Goal: Information Seeking & Learning: Learn about a topic

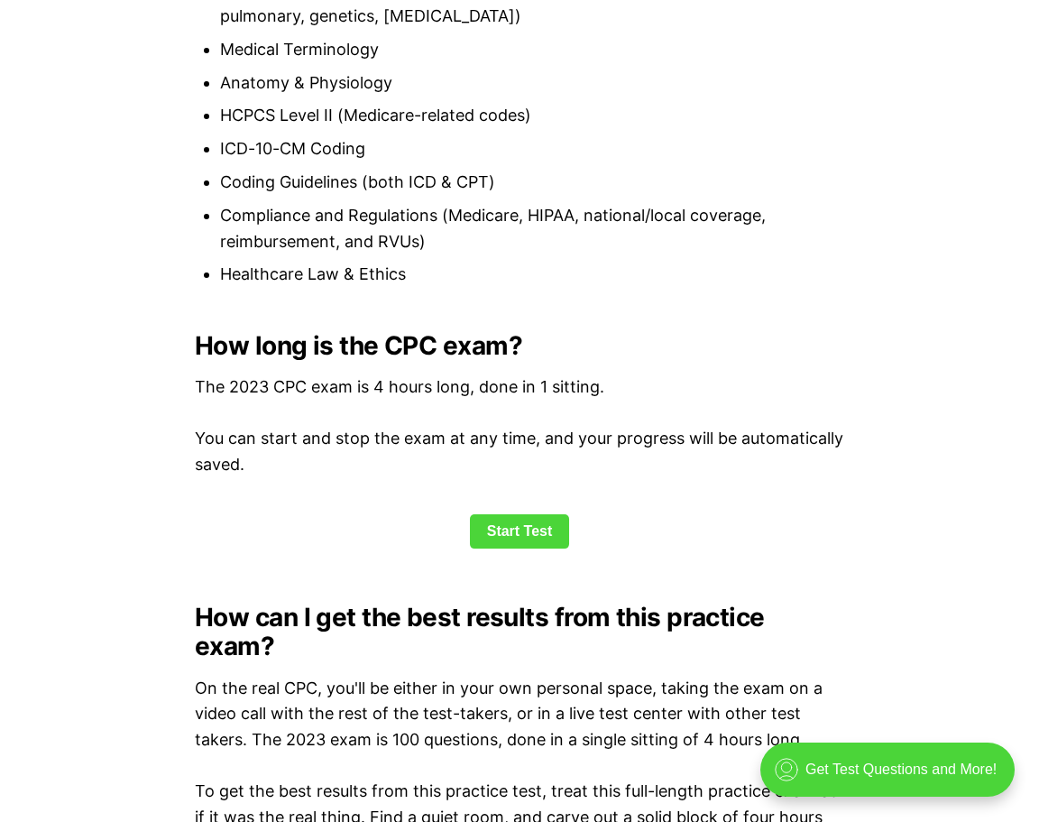
scroll to position [2166, 0]
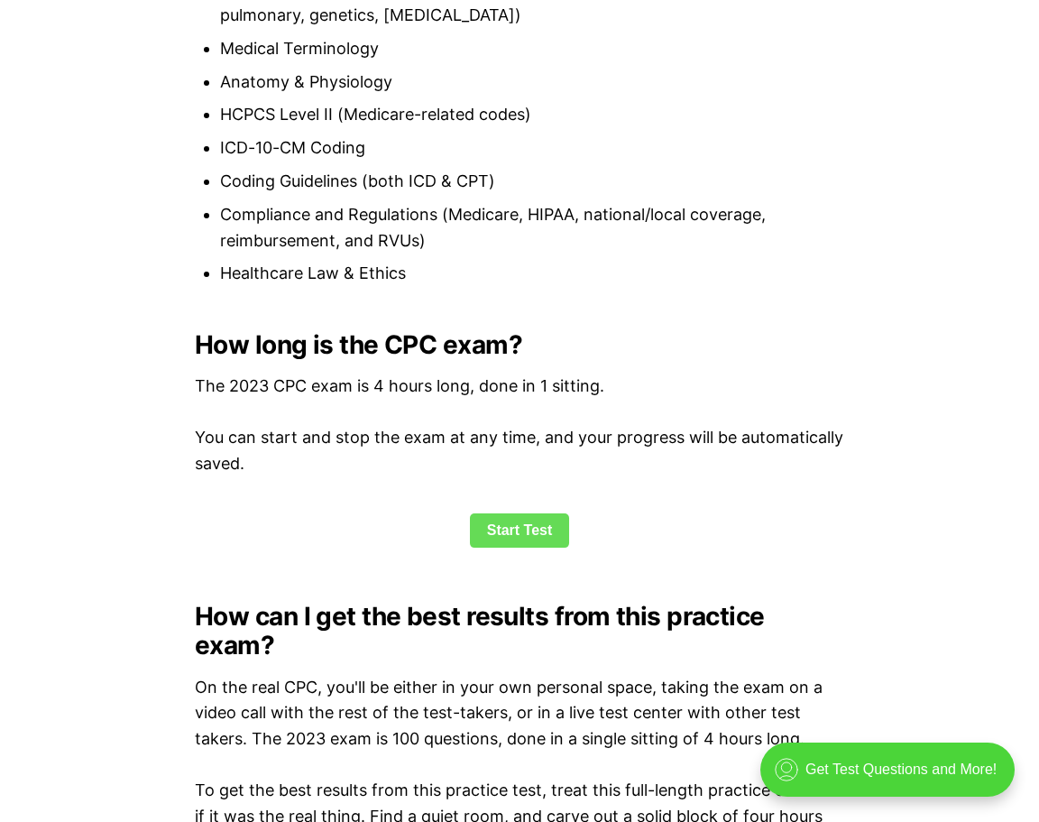
click at [525, 522] on link "Start Test" at bounding box center [520, 530] width 100 height 34
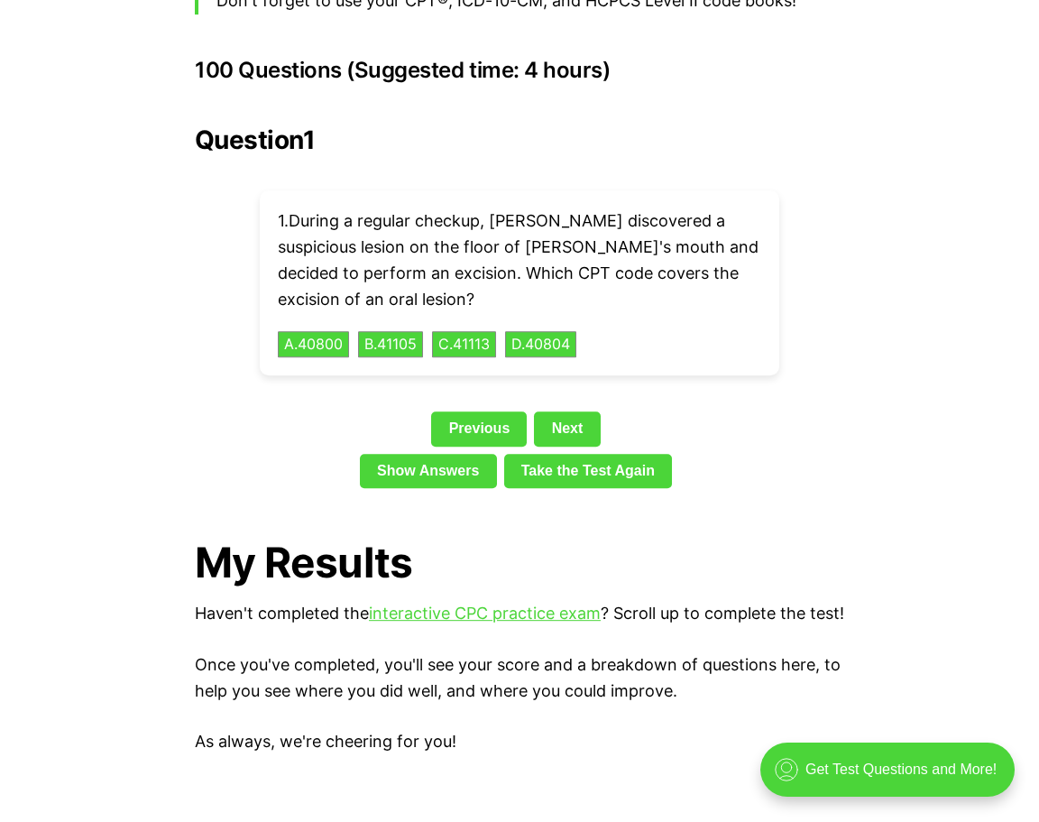
scroll to position [4037, 0]
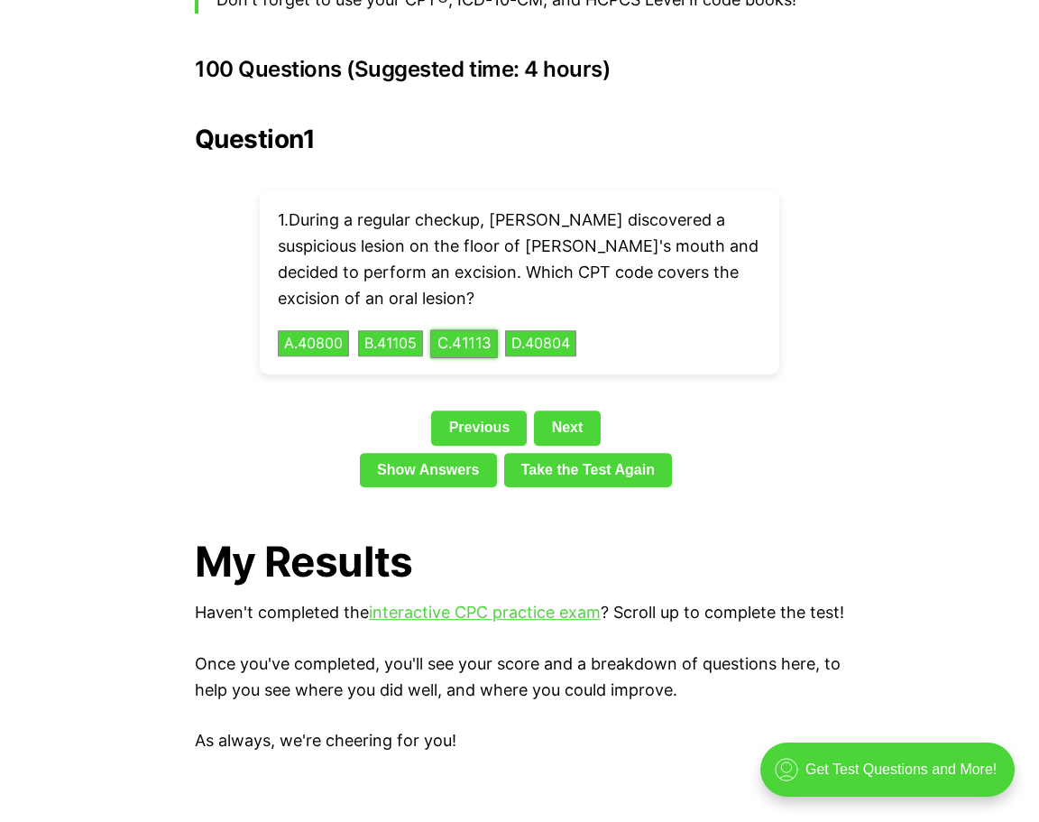
click at [481, 329] on button "C . 41113" at bounding box center [464, 343] width 68 height 28
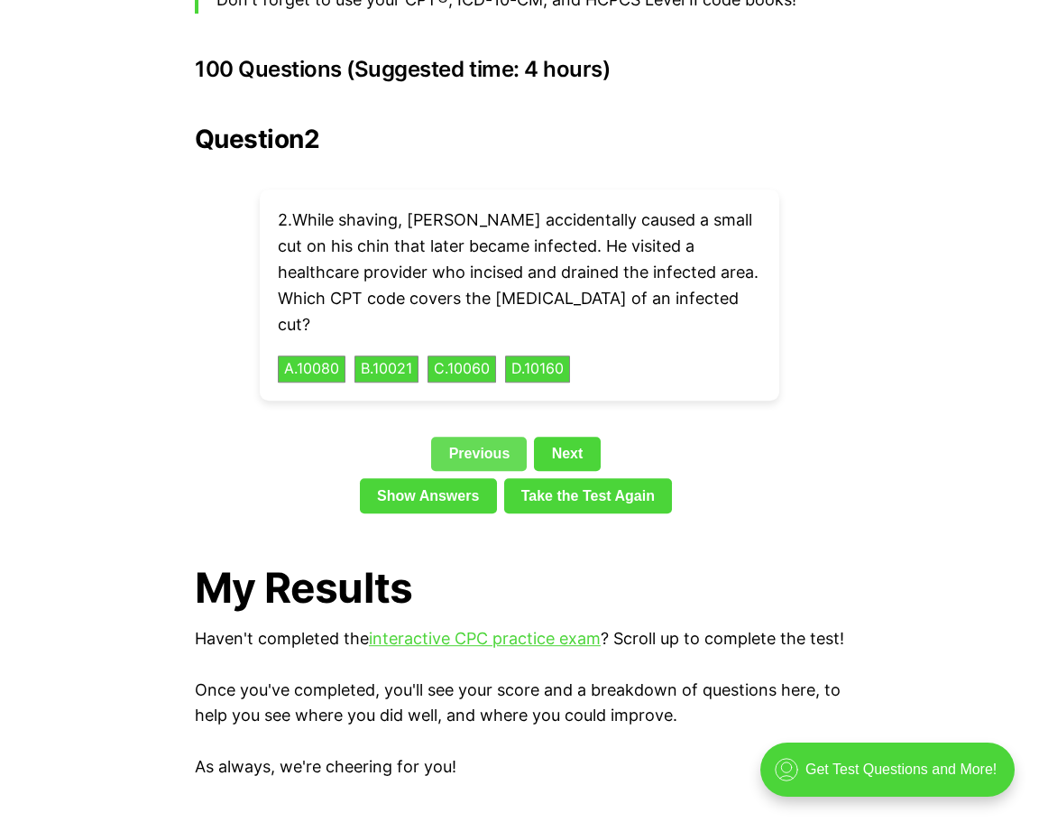
click at [481, 436] on link "Previous" at bounding box center [479, 453] width 96 height 34
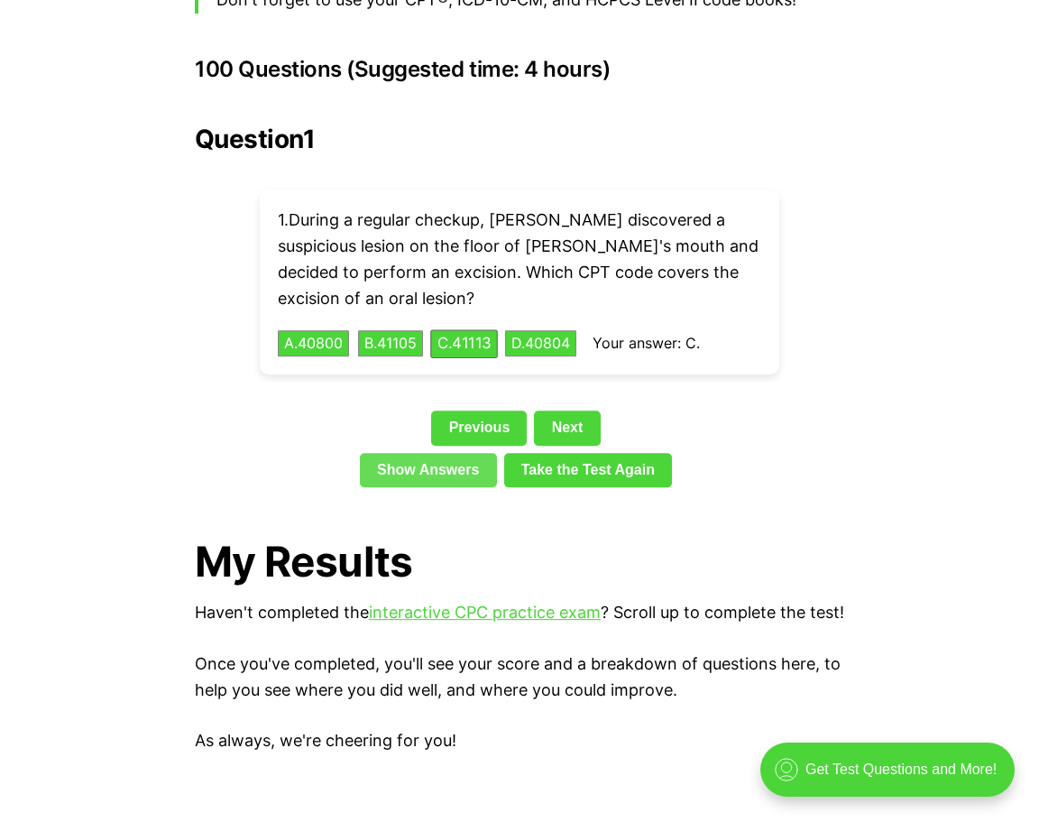
click at [447, 453] on link "Show Answers" at bounding box center [428, 470] width 137 height 34
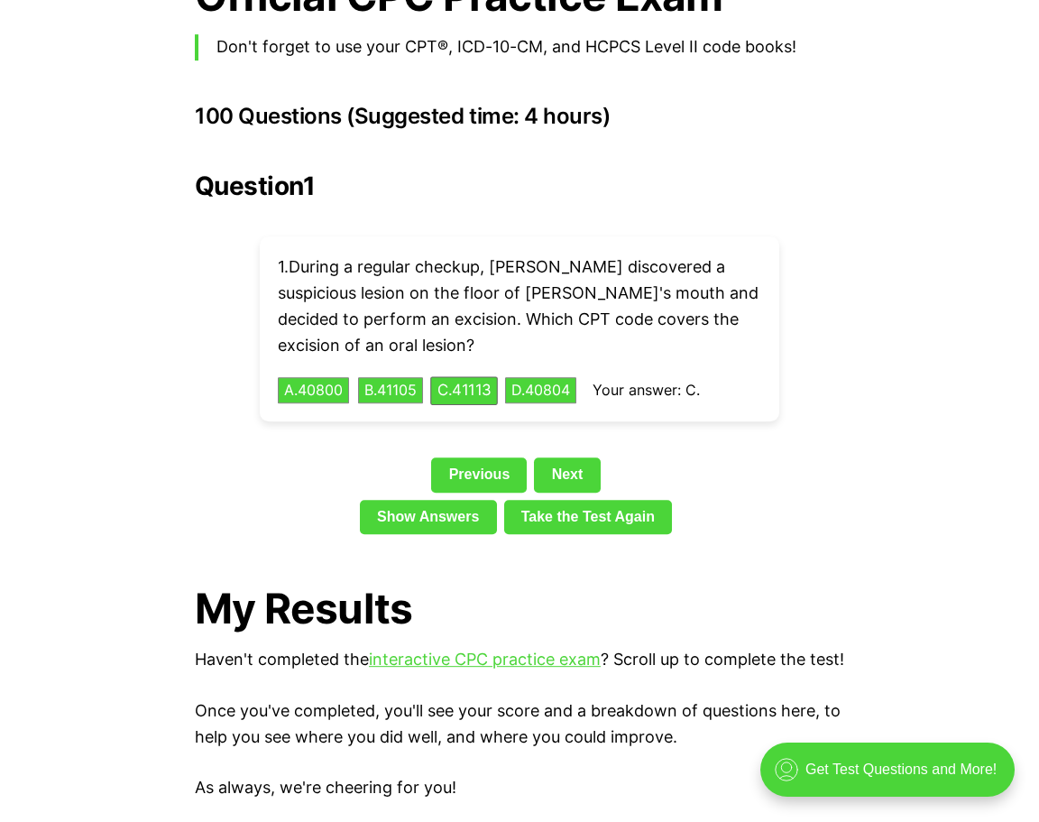
scroll to position [3976, 0]
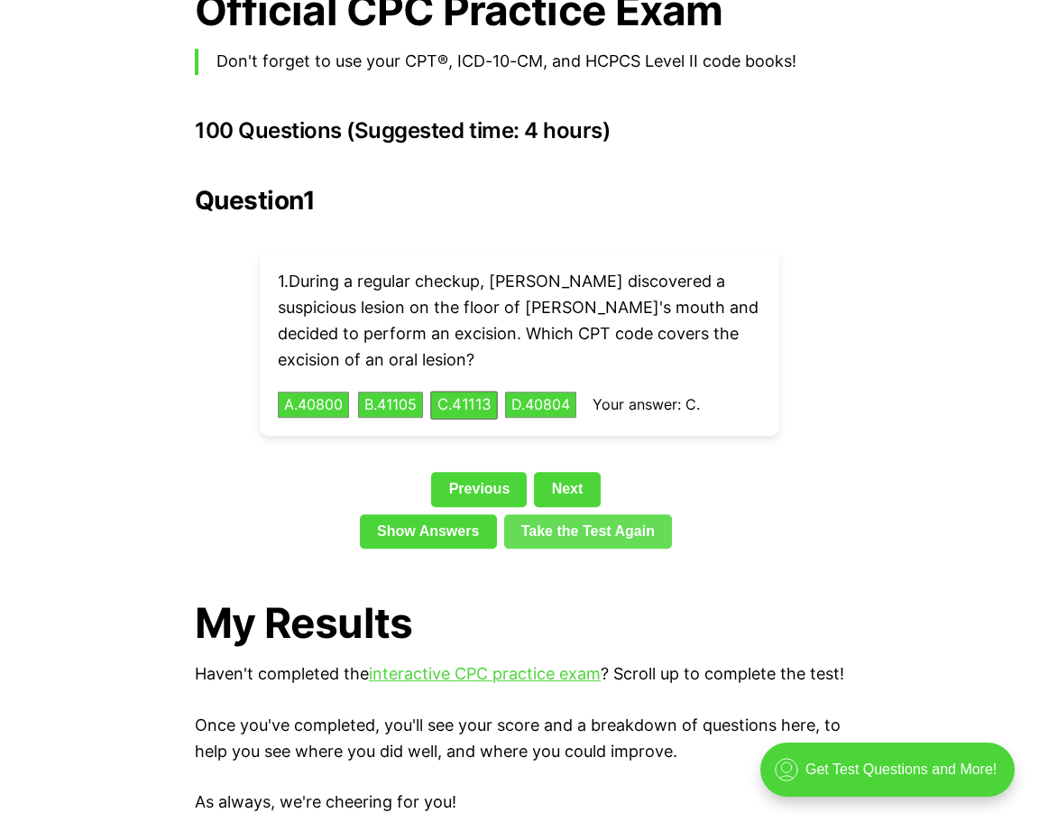
click at [519, 514] on link "Take the Test Again" at bounding box center [588, 531] width 169 height 34
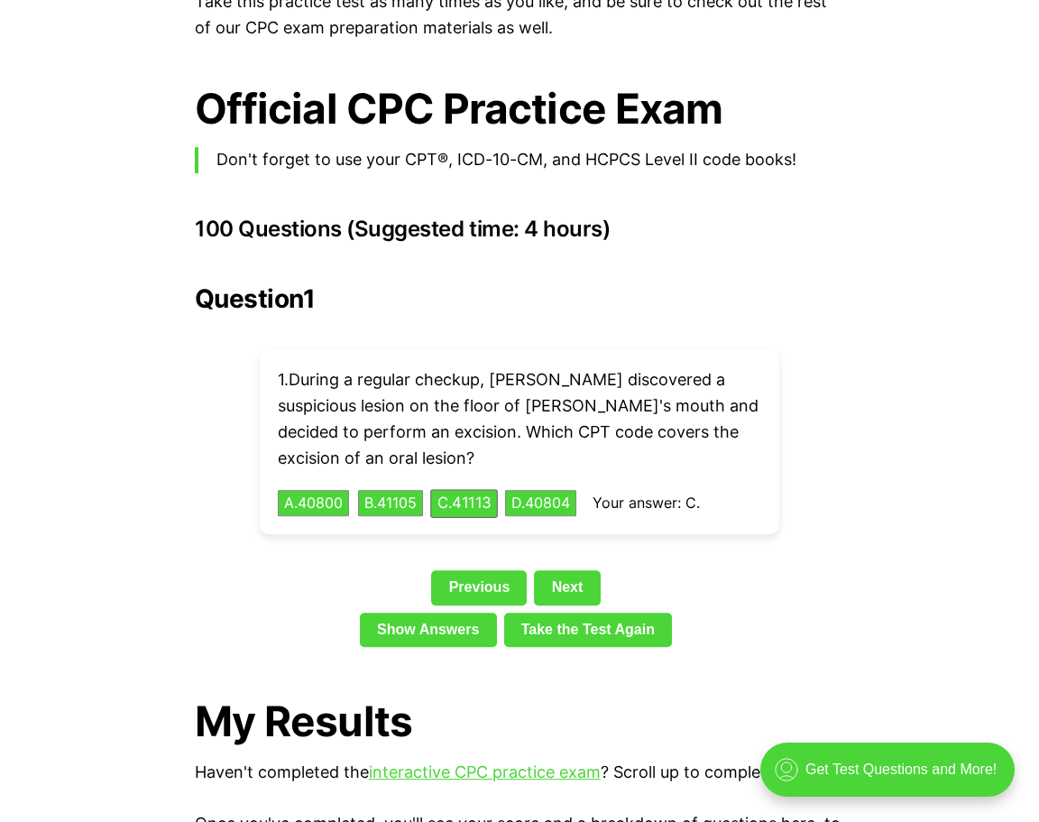
scroll to position [3875, 0]
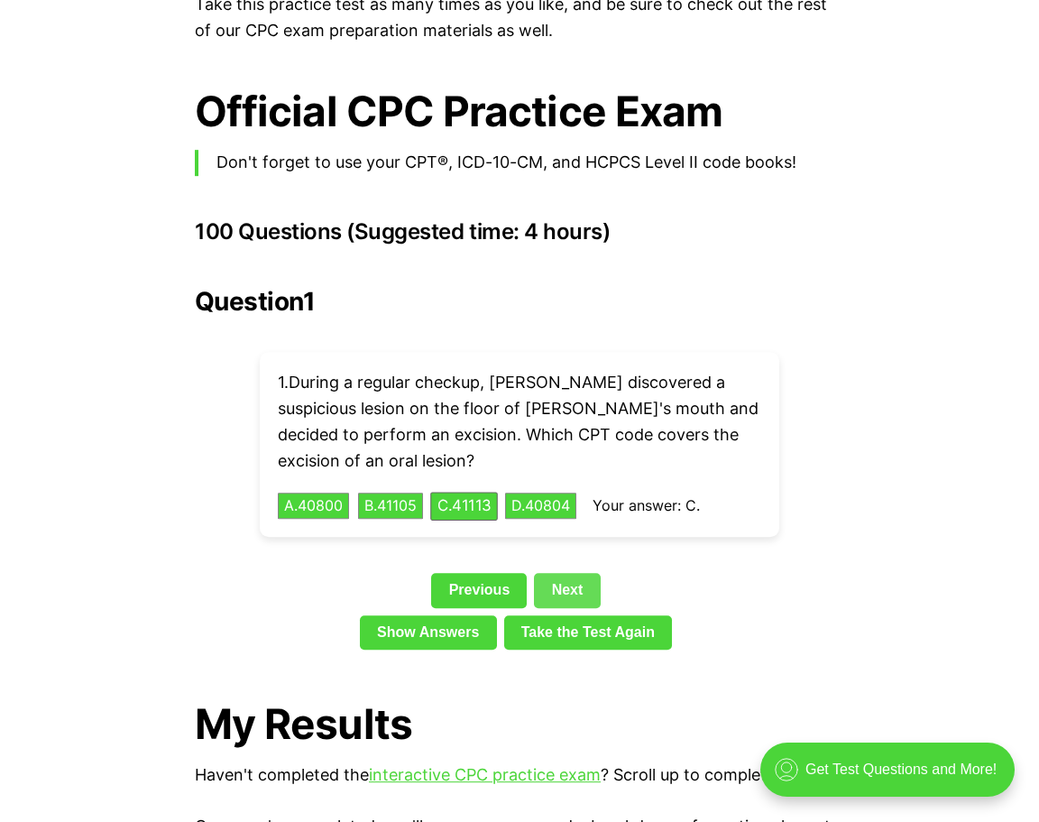
click at [587, 573] on link "Next" at bounding box center [567, 590] width 66 height 34
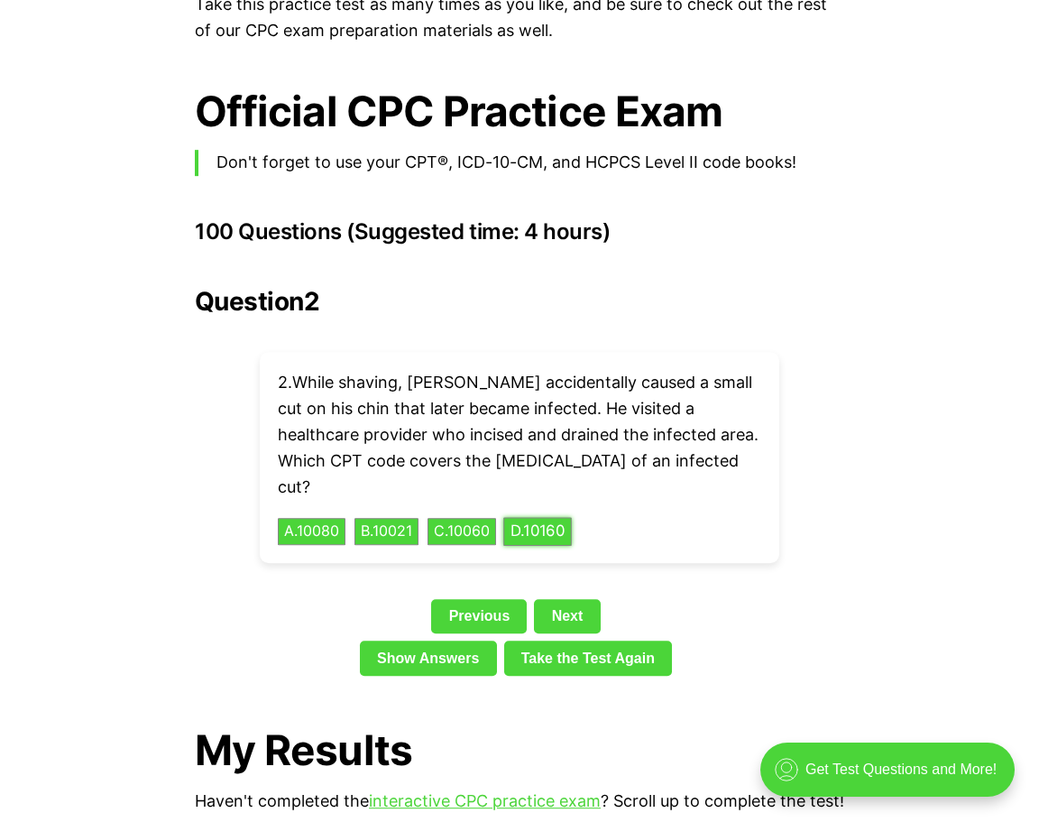
click at [572, 518] on button "D . 10160" at bounding box center [537, 532] width 69 height 28
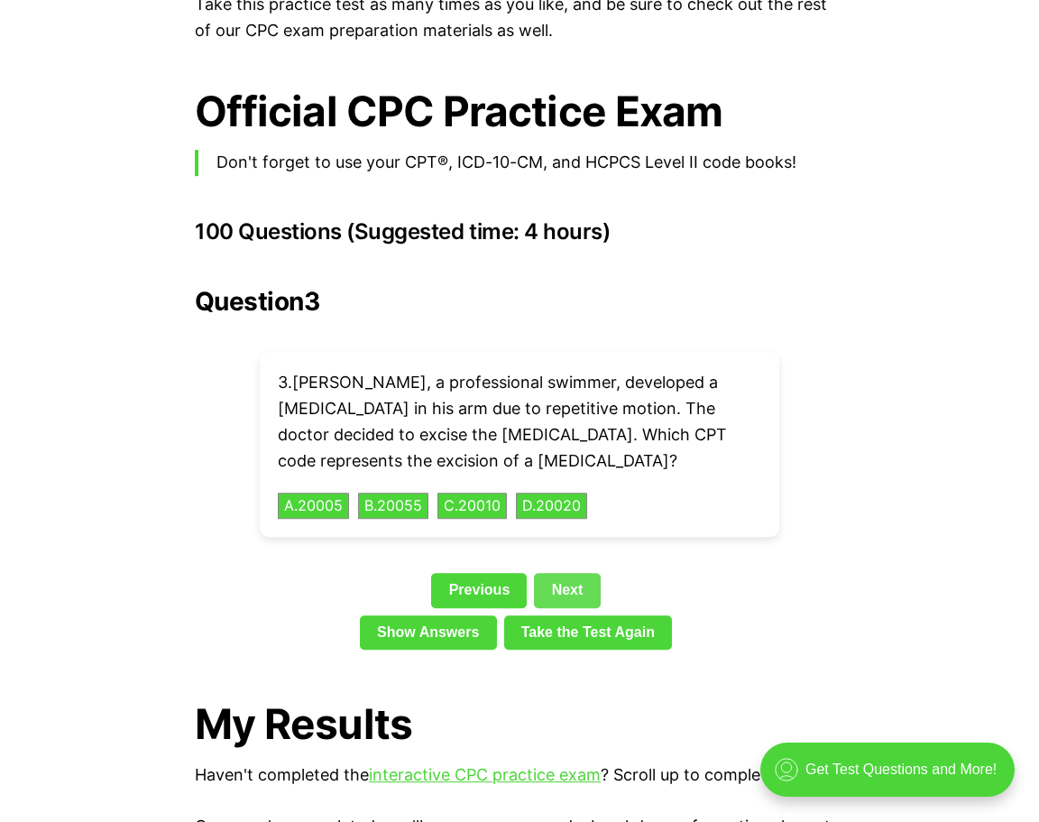
click at [582, 573] on link "Next" at bounding box center [567, 590] width 66 height 34
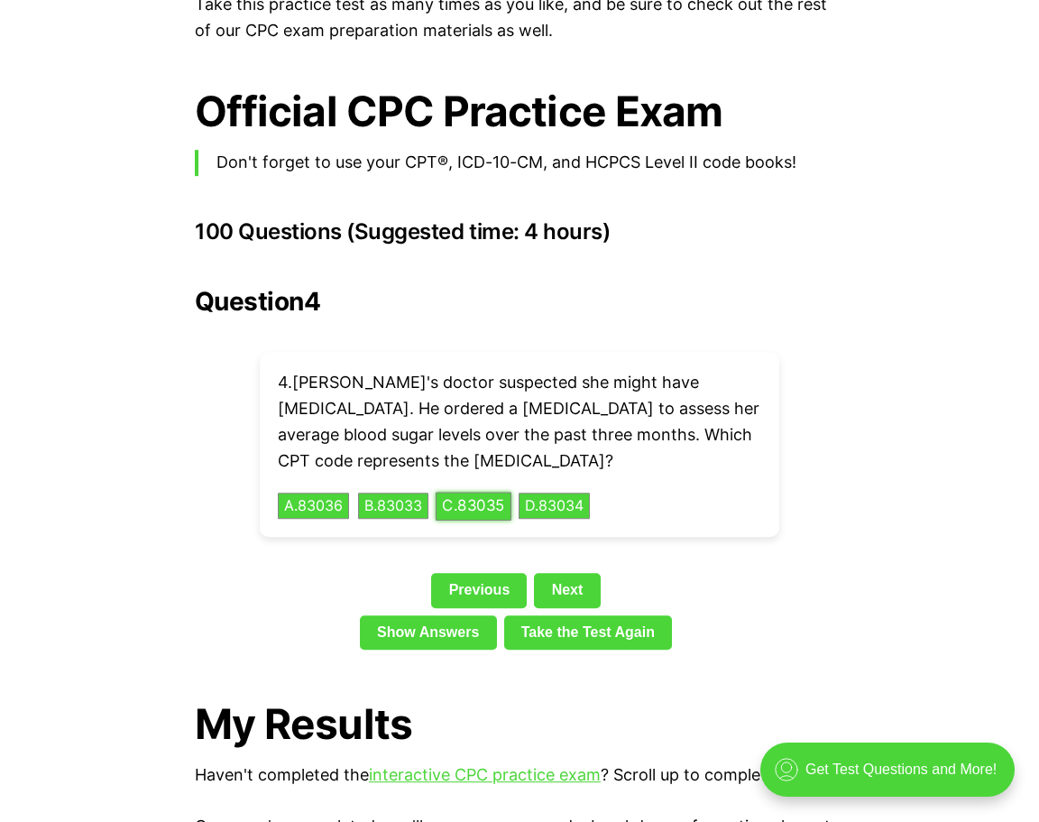
click at [491, 491] on button "C . 83035" at bounding box center [474, 505] width 76 height 28
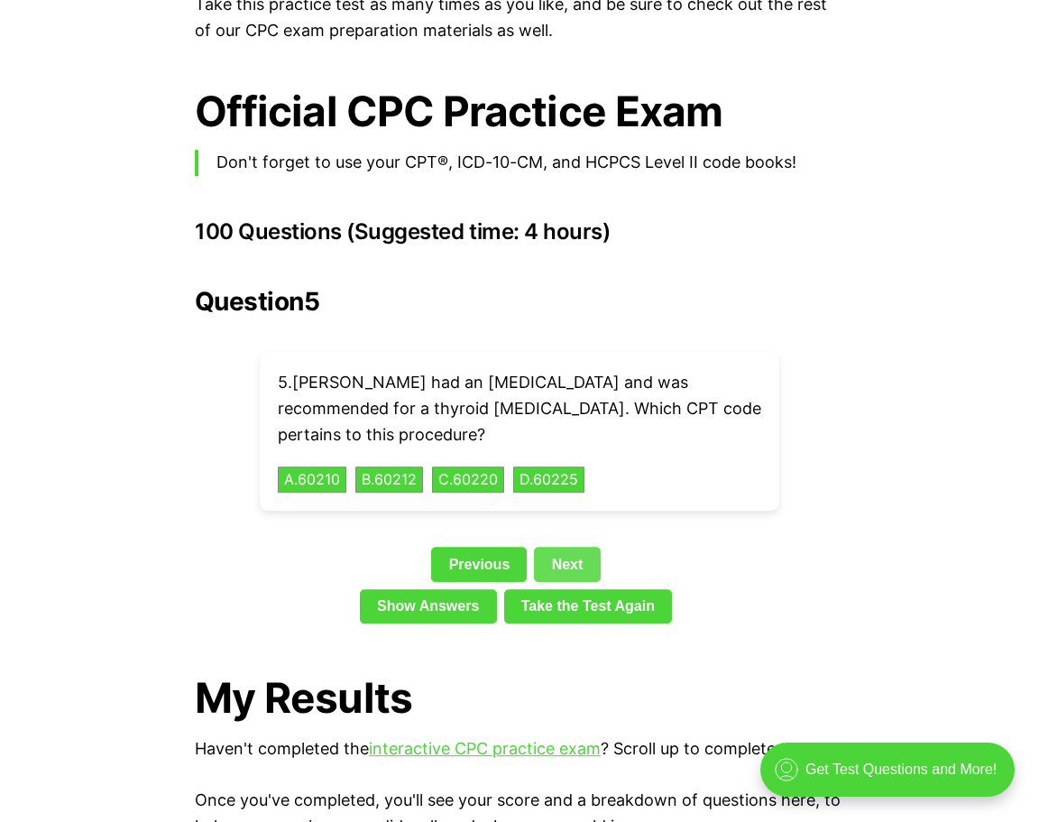
click at [560, 550] on link "Next" at bounding box center [567, 563] width 66 height 34
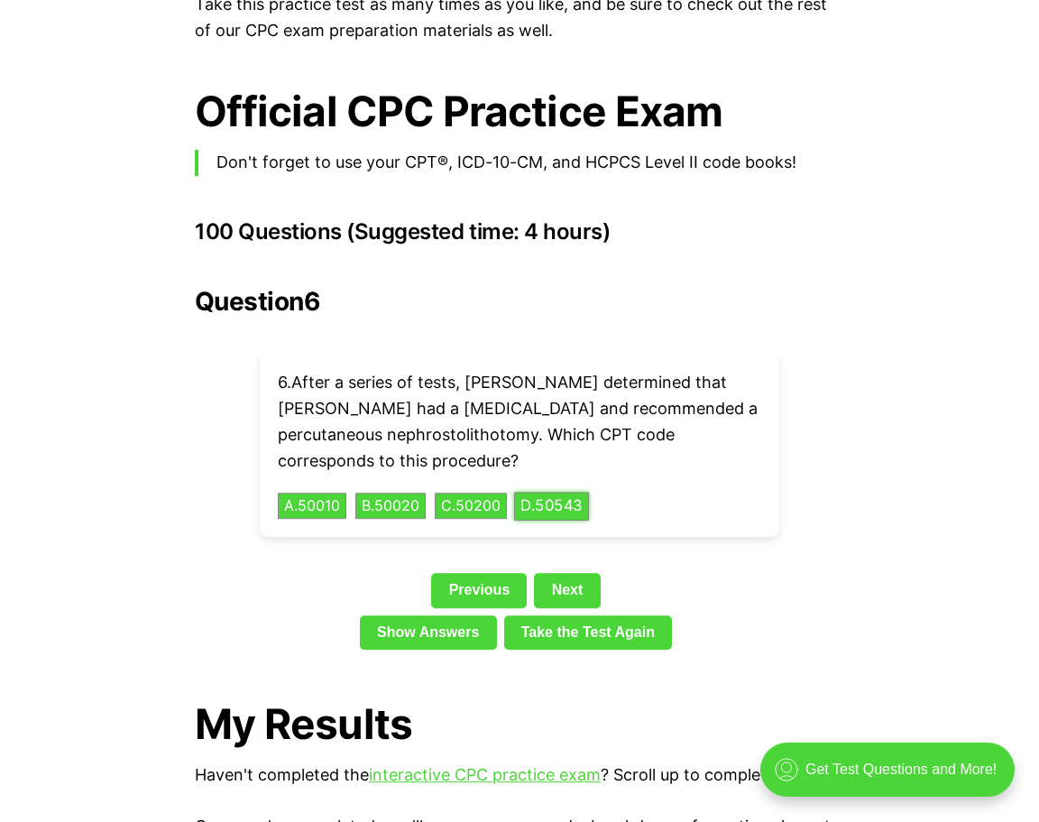
click at [541, 491] on button "D . 50543" at bounding box center [551, 505] width 75 height 28
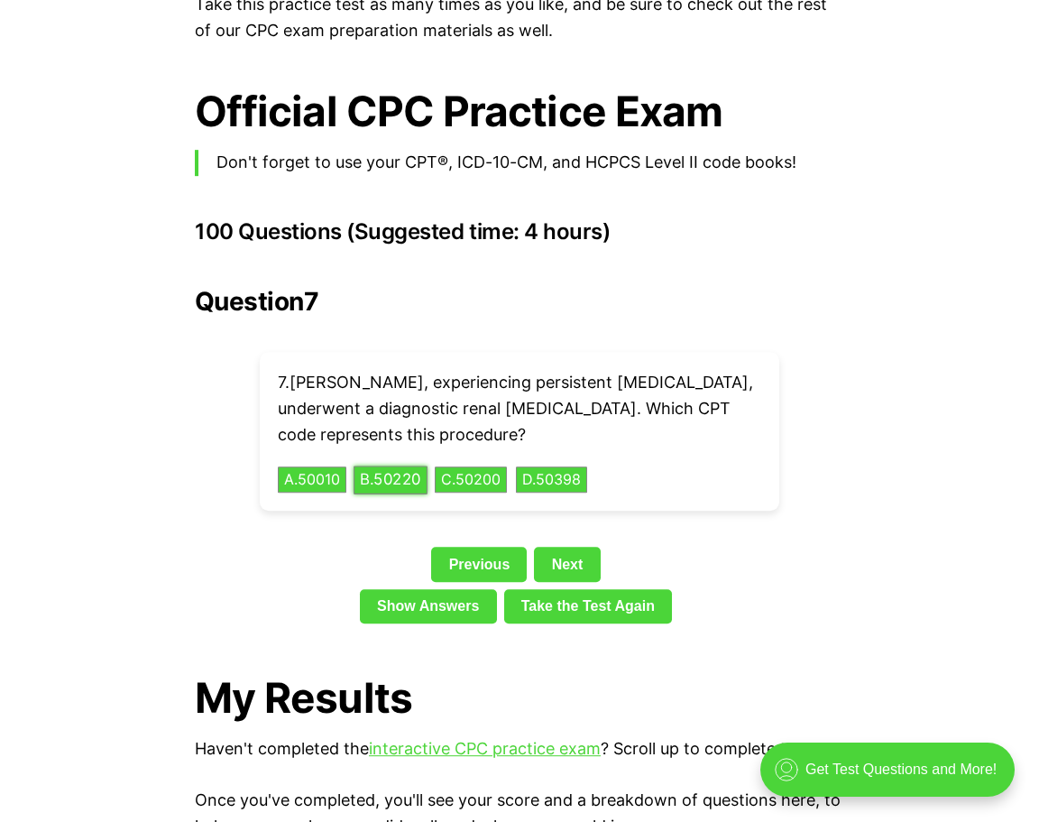
click at [409, 465] on button "B . 50220" at bounding box center [390, 479] width 74 height 28
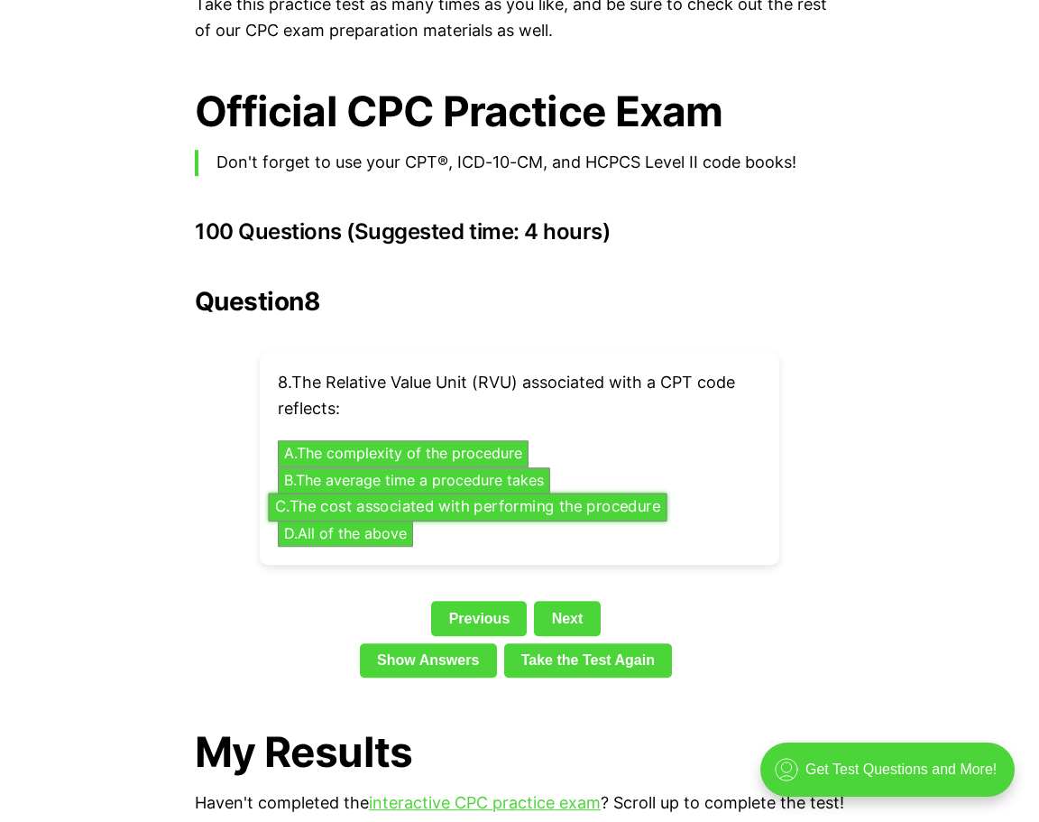
click at [434, 492] on button "C . The cost associated with performing the procedure" at bounding box center [467, 506] width 399 height 28
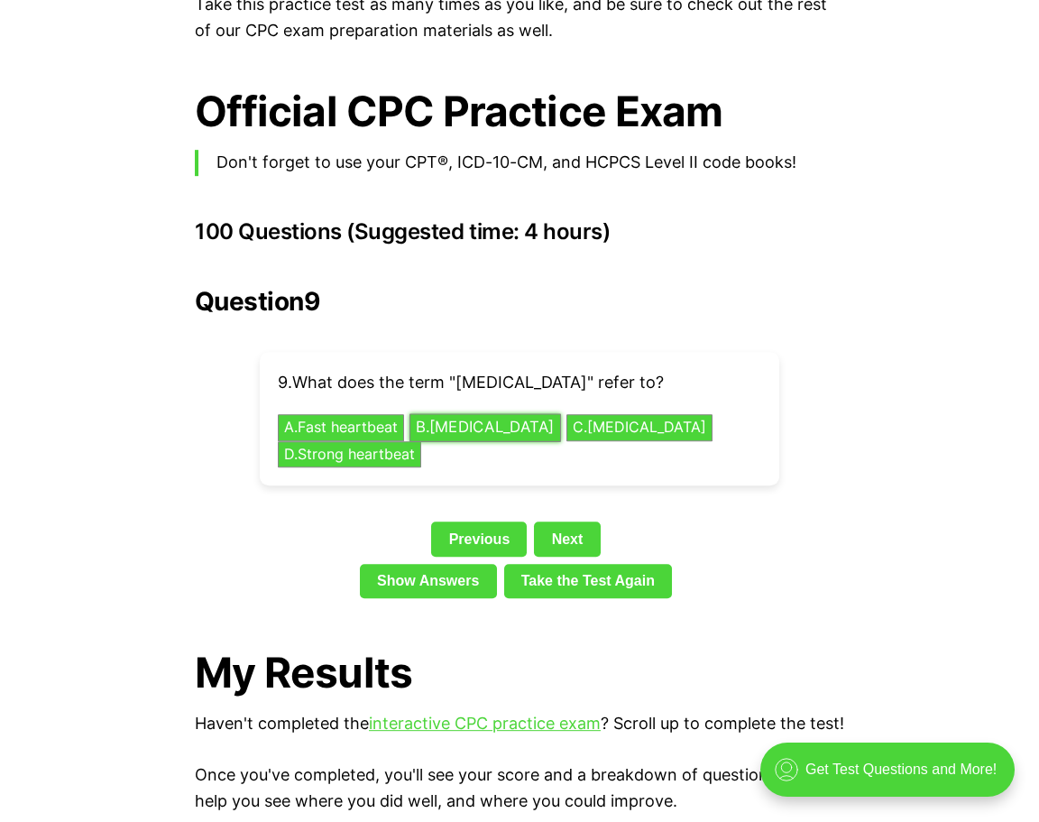
click at [452, 414] on button "B . [MEDICAL_DATA]" at bounding box center [484, 428] width 151 height 28
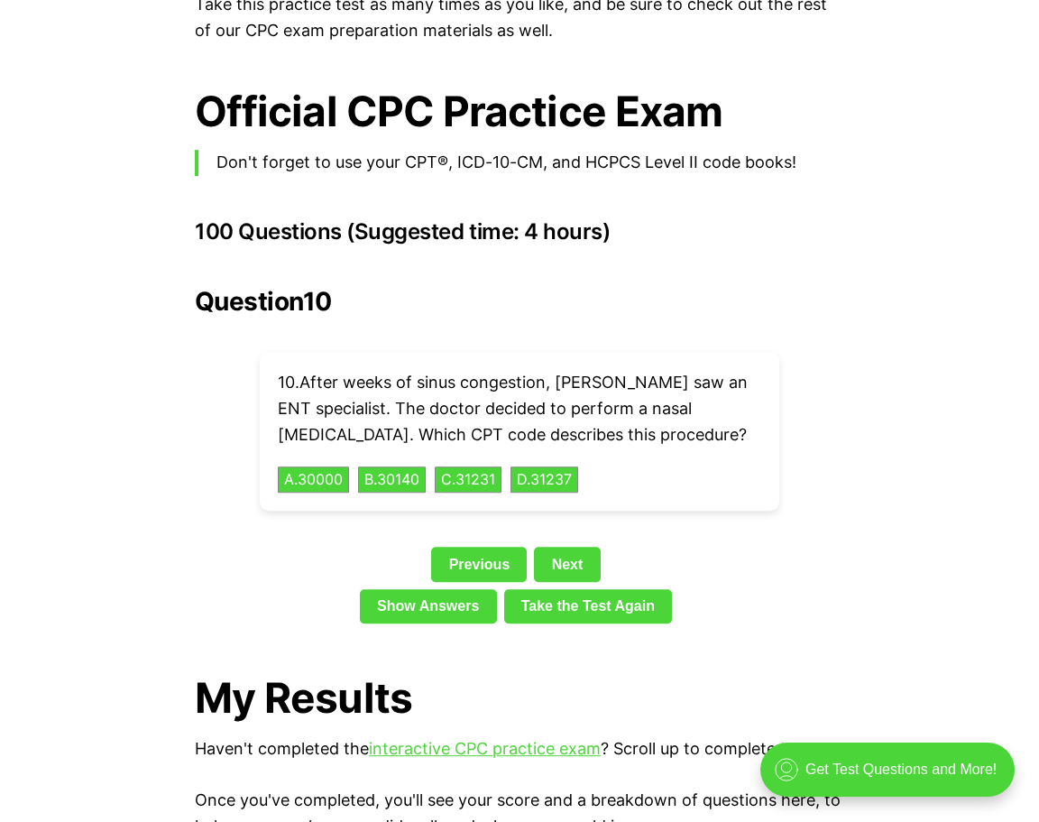
scroll to position [4133, 0]
